Goal: Find specific page/section: Find specific page/section

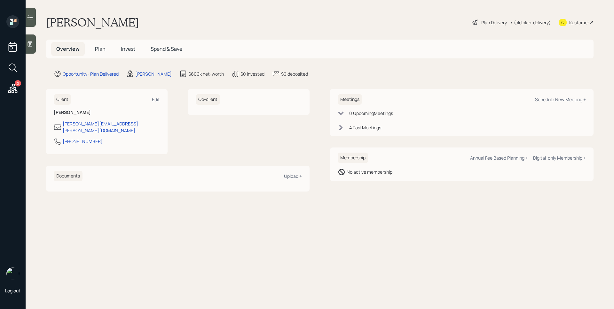
click at [11, 93] on icon at bounding box center [12, 88] width 9 height 9
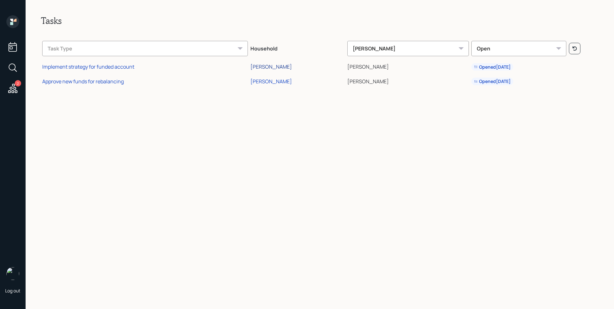
click at [274, 67] on div "[PERSON_NAME]" at bounding box center [271, 66] width 42 height 7
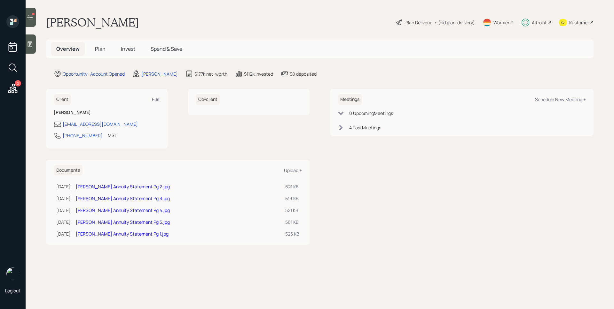
click at [572, 20] on div "Kustomer" at bounding box center [579, 22] width 20 height 7
